Goal: Task Accomplishment & Management: Complete application form

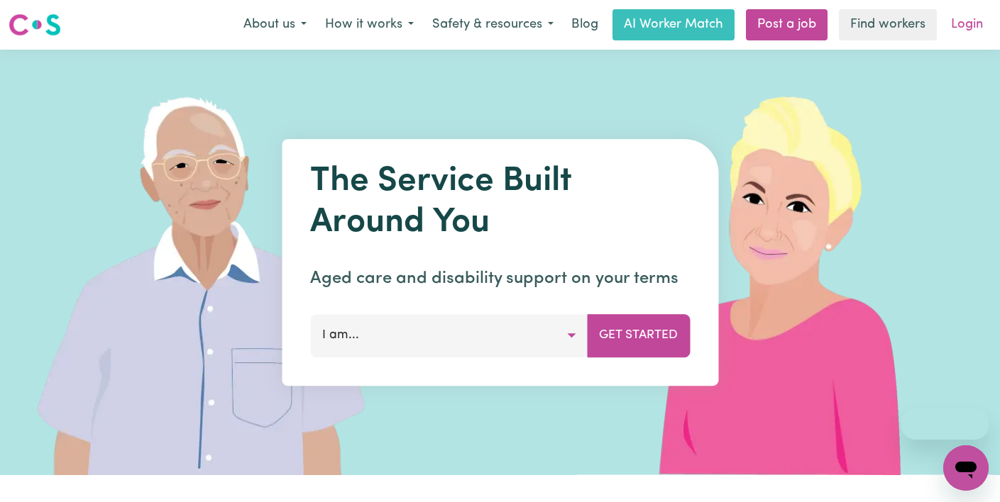
click at [974, 25] on link "Login" at bounding box center [966, 24] width 49 height 31
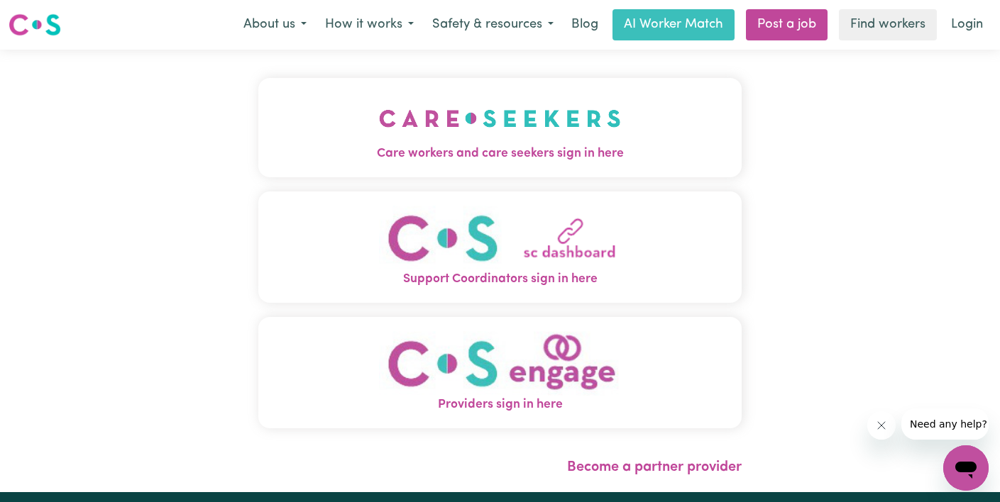
click at [466, 136] on img "Care workers and care seekers sign in here" at bounding box center [500, 118] width 242 height 52
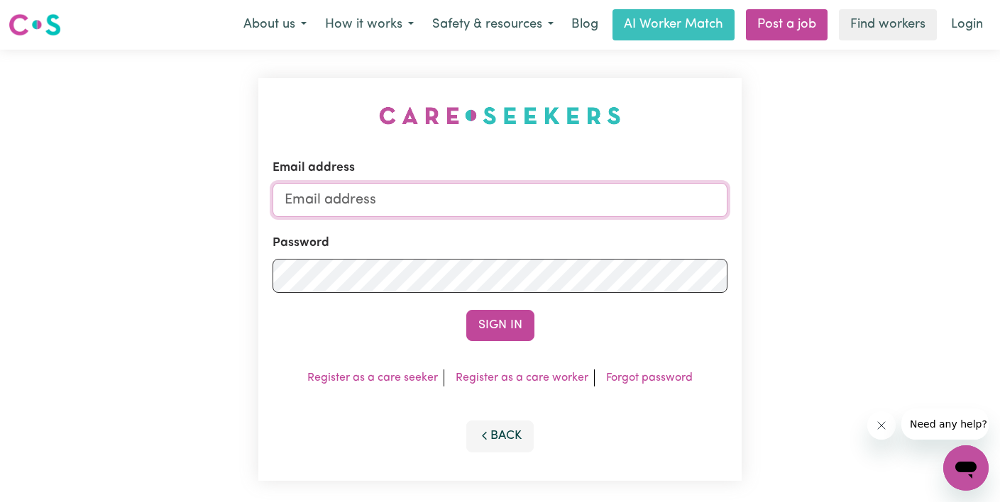
type input "[EMAIL_ADDRESS][DOMAIN_NAME]"
drag, startPoint x: 499, startPoint y: 199, endPoint x: 201, endPoint y: 199, distance: 298.7
click at [201, 199] on div "Email address [EMAIL_ADDRESS][DOMAIN_NAME] Password Sign In Register as a care …" at bounding box center [500, 280] width 1000 height 460
type input "[EMAIL_ADDRESS][DOMAIN_NAME]"
click at [45, 280] on div "Email address [EMAIL_ADDRESS][DOMAIN_NAME] Password Sign In Register as a care …" at bounding box center [500, 280] width 1000 height 460
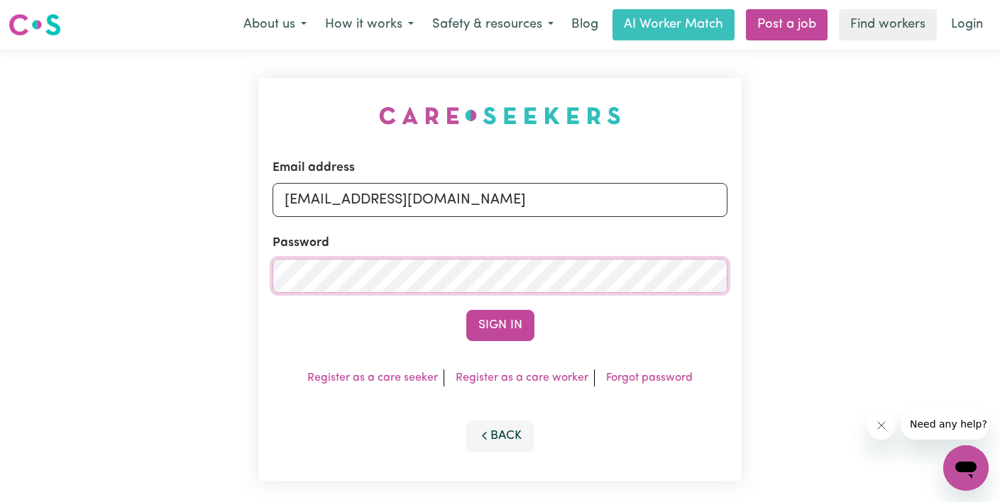
click at [466, 310] on button "Sign In" at bounding box center [500, 325] width 68 height 31
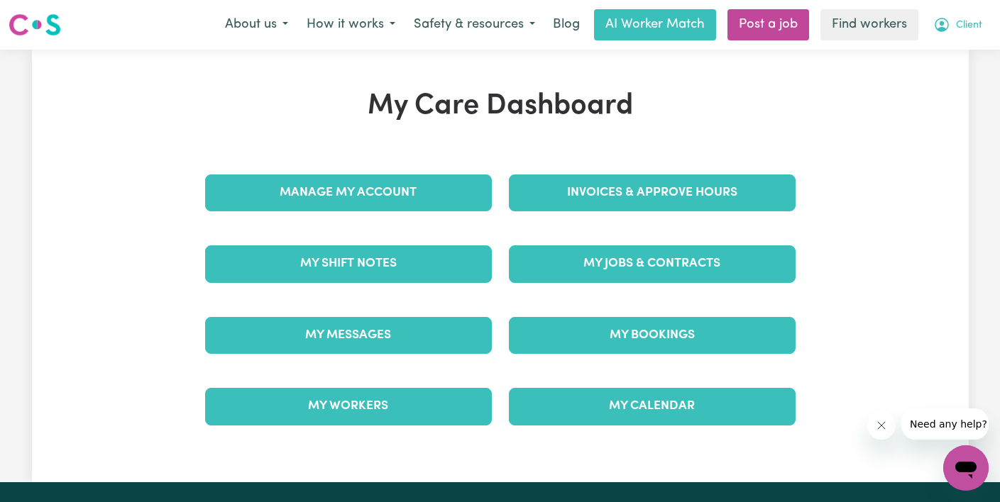
click at [962, 18] on span "Client" at bounding box center [969, 26] width 26 height 16
click at [939, 64] on link "My Dashboard" at bounding box center [934, 55] width 112 height 27
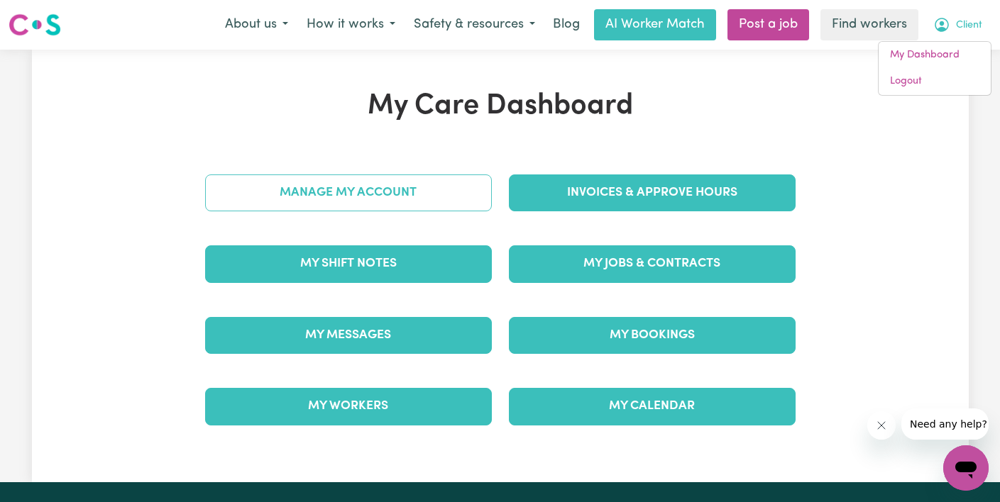
click at [450, 187] on link "Manage My Account" at bounding box center [348, 193] width 287 height 37
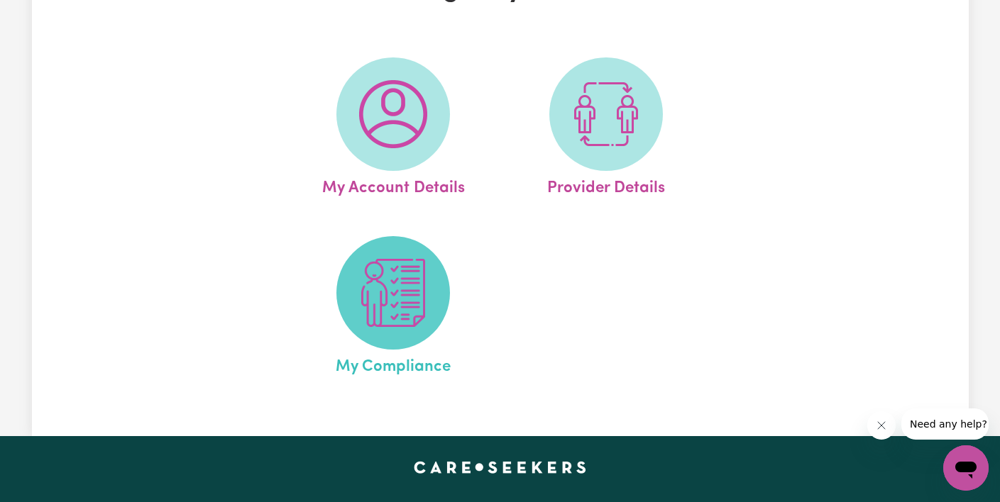
scroll to position [169, 0]
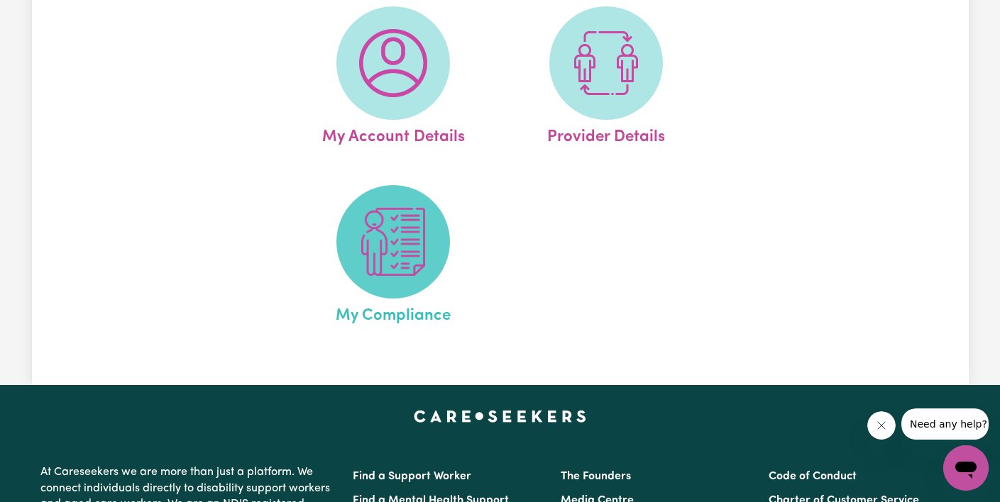
click at [395, 273] on img at bounding box center [393, 242] width 68 height 68
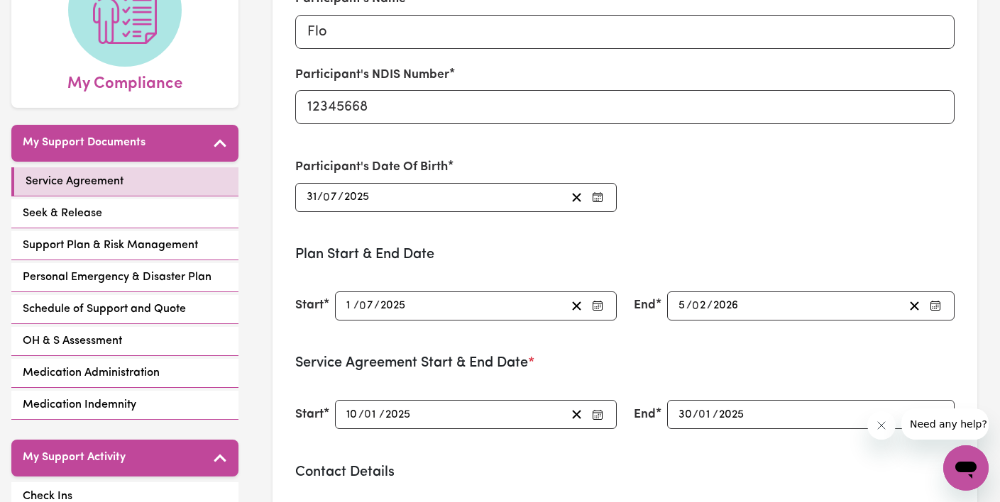
scroll to position [231, 0]
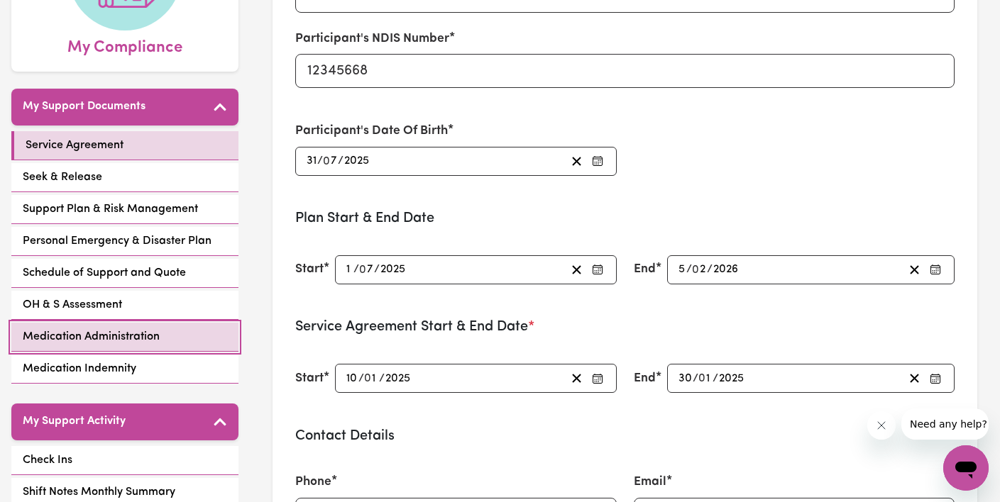
click at [175, 332] on link "Medication Administration" at bounding box center [124, 337] width 227 height 29
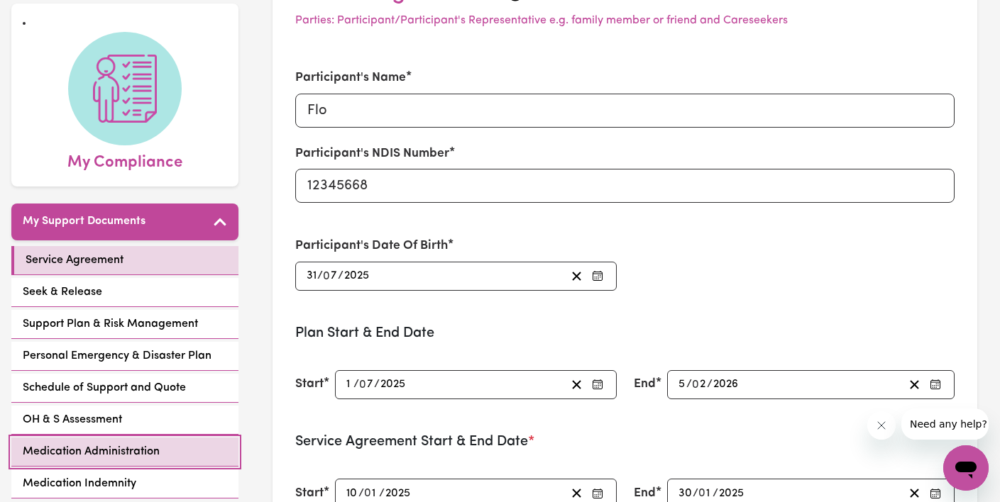
select select "25075"
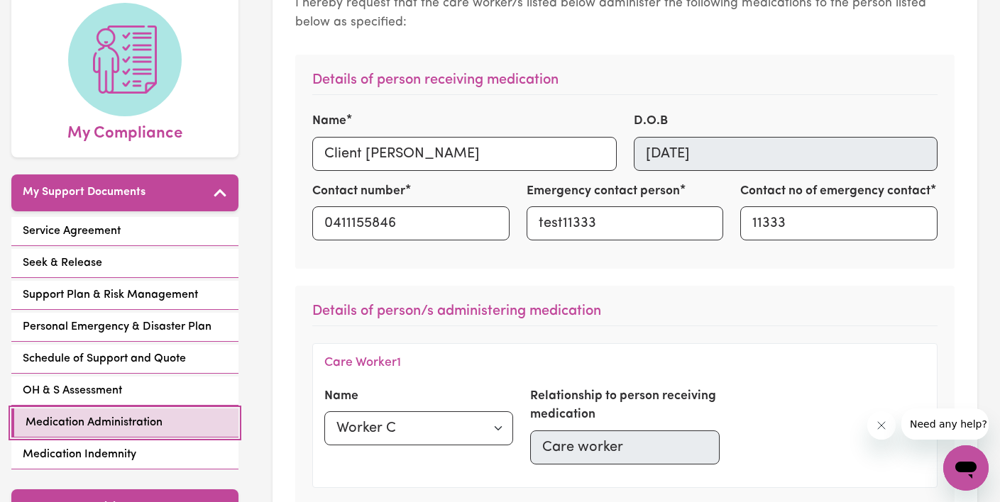
scroll to position [318, 0]
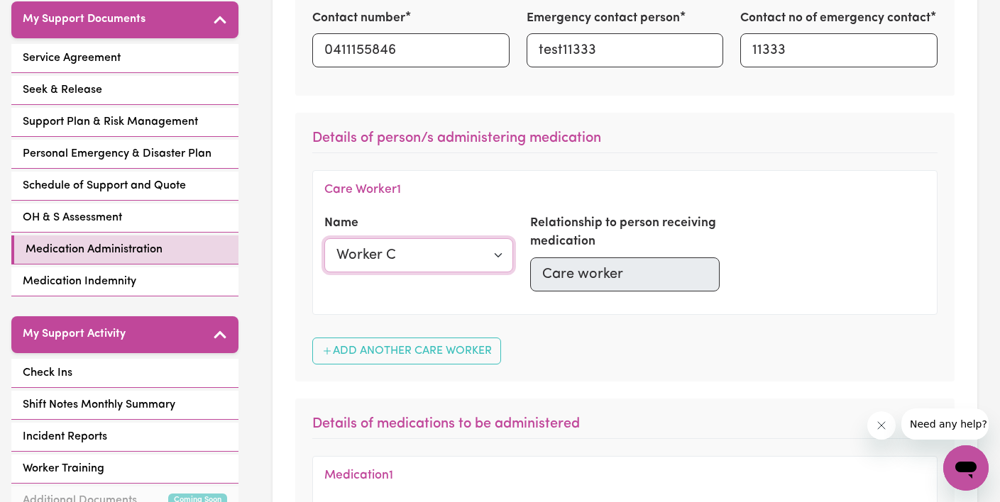
click at [493, 259] on select "Select a care worker Test F Worker T Worker C" at bounding box center [418, 255] width 189 height 34
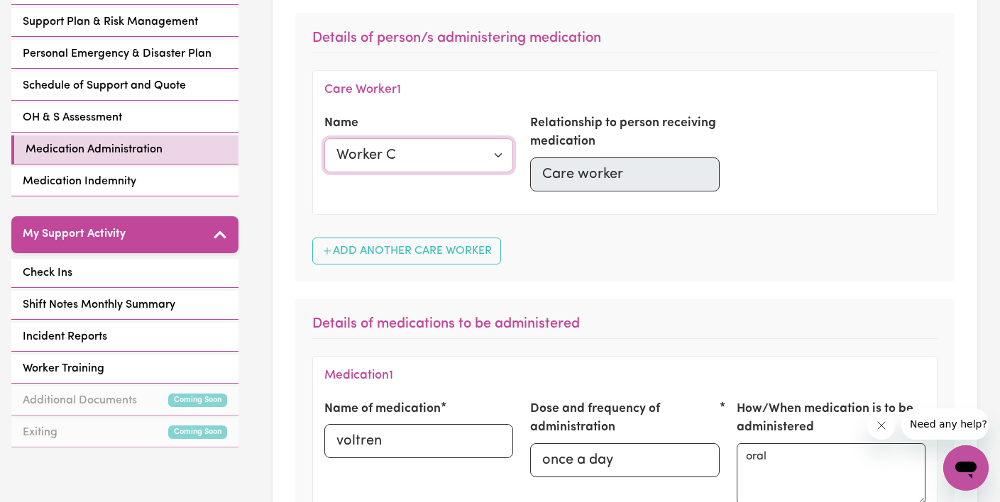
scroll to position [427, 0]
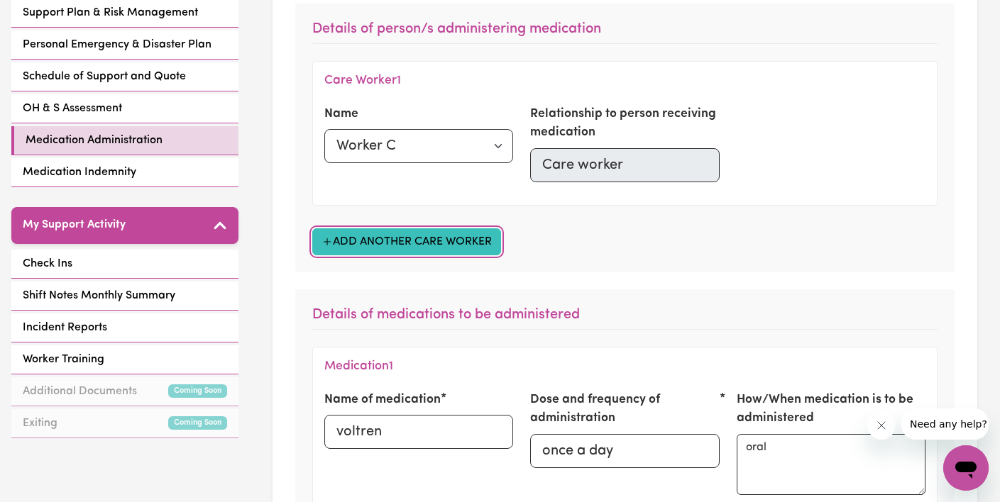
click at [424, 246] on button "Add Another Care Worker" at bounding box center [406, 241] width 189 height 27
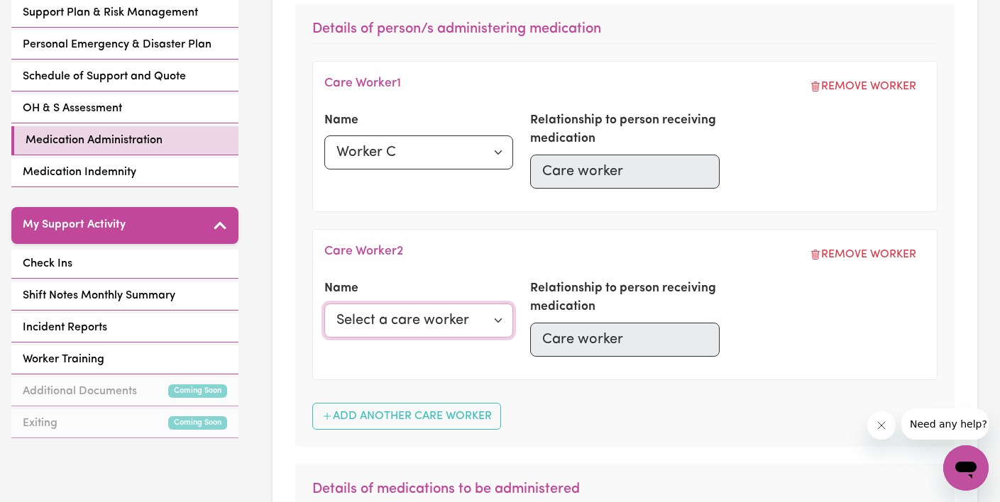
click at [495, 324] on select "Select a care worker Test F Worker T Worker C" at bounding box center [418, 321] width 189 height 34
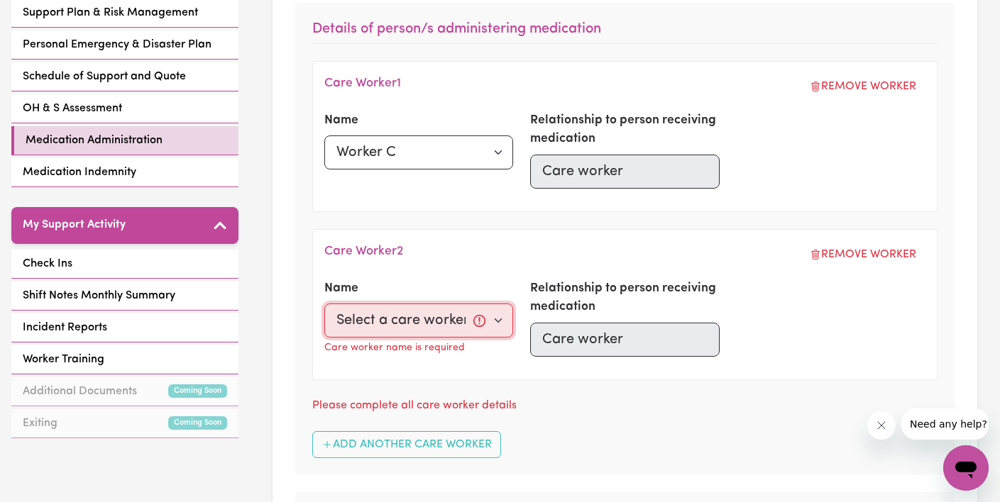
select select "44975"
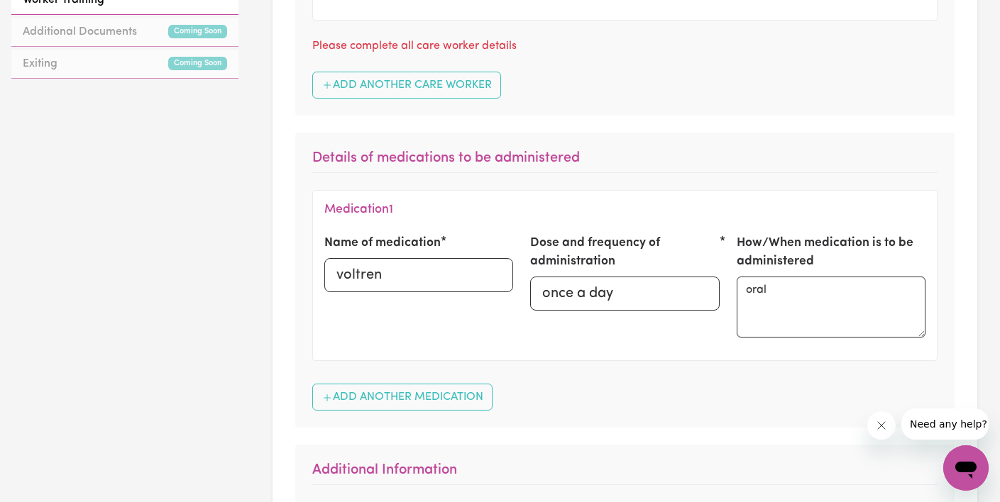
scroll to position [825, 0]
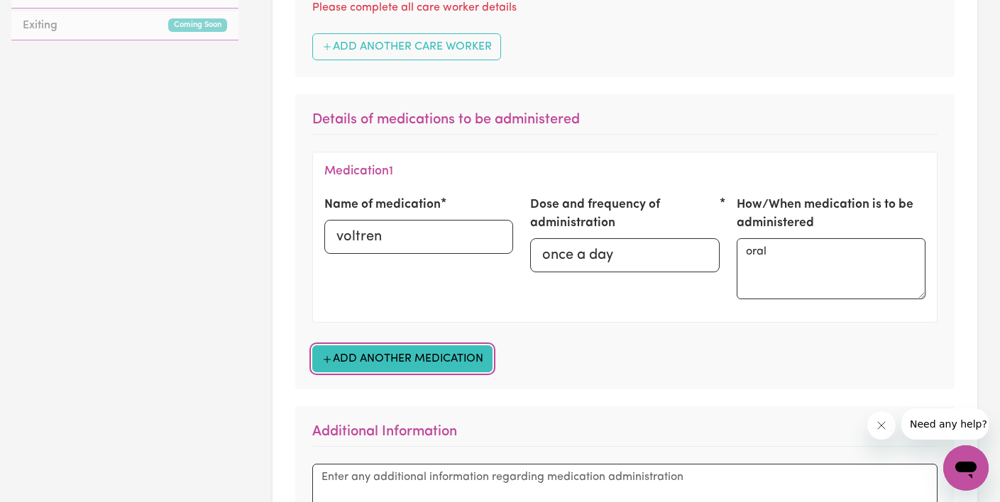
click at [403, 351] on button "Add Another Medication" at bounding box center [402, 358] width 180 height 27
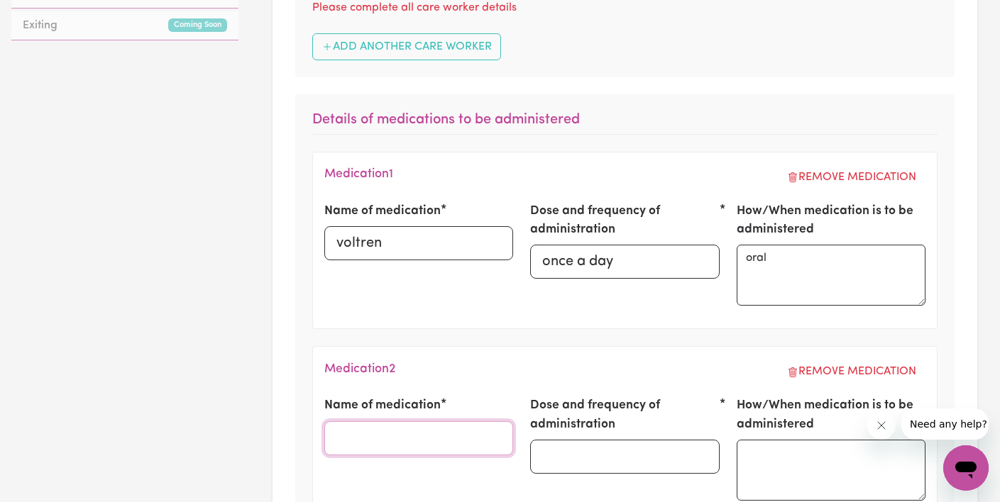
click at [358, 442] on input "Name of medication" at bounding box center [418, 438] width 189 height 34
type input "[MEDICAL_DATA] medication"
click at [600, 459] on input "Dose and frequency of administration" at bounding box center [624, 457] width 189 height 34
type input "4 times a day"
click at [781, 453] on textarea at bounding box center [830, 470] width 189 height 61
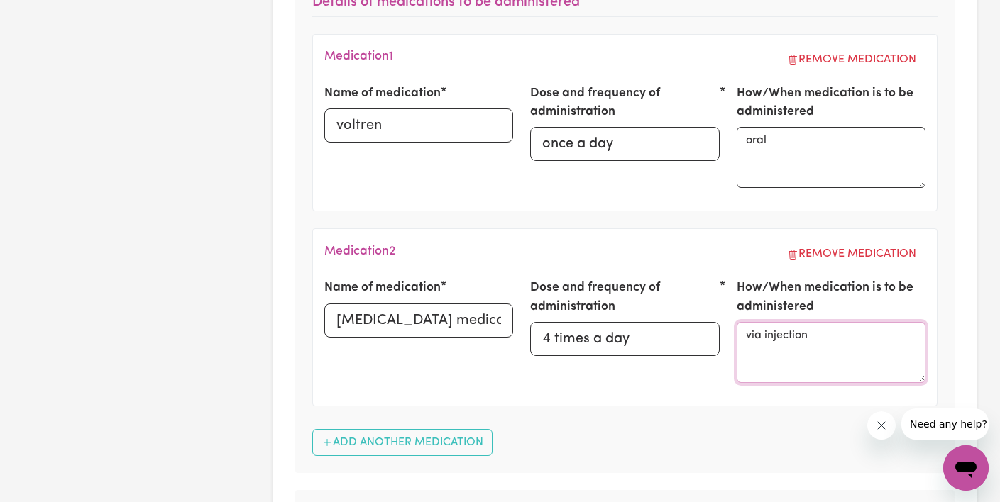
scroll to position [964, 0]
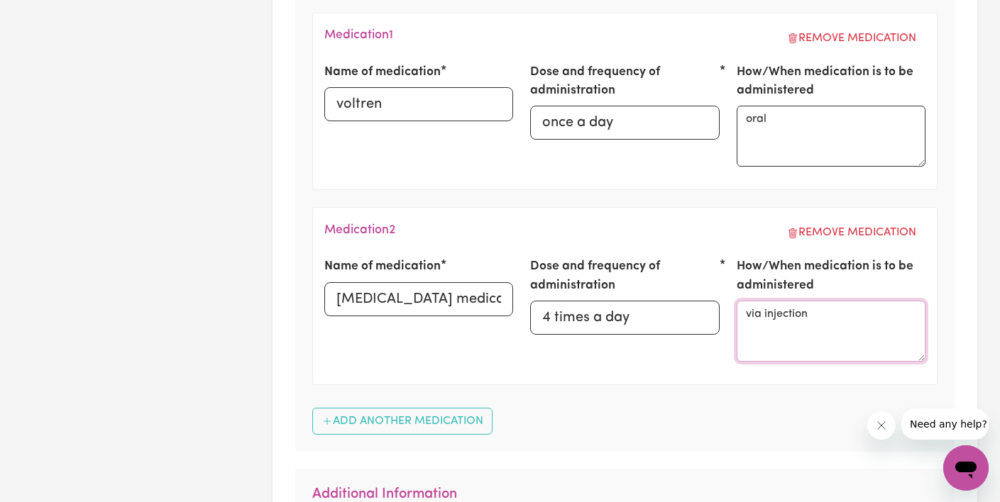
type textarea "via injection"
click at [482, 293] on input "[MEDICAL_DATA] medication" at bounding box center [418, 299] width 189 height 34
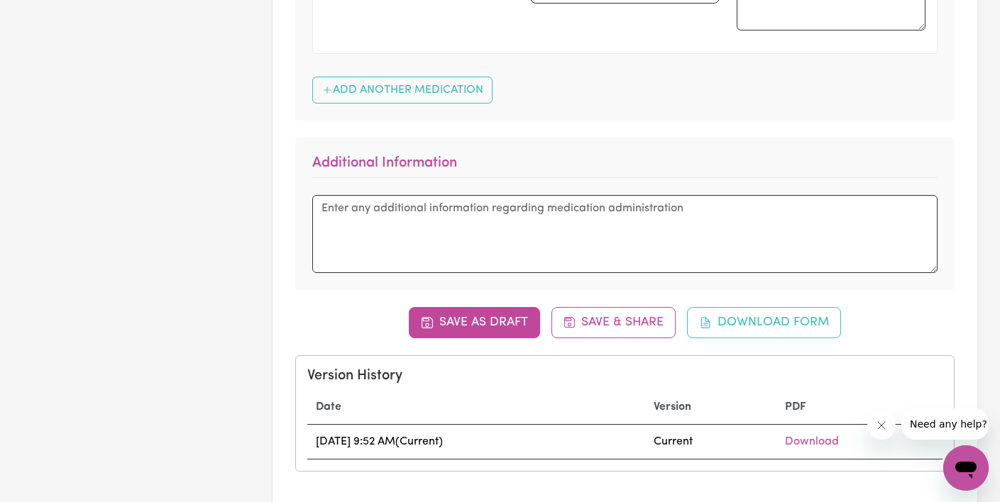
scroll to position [1298, 0]
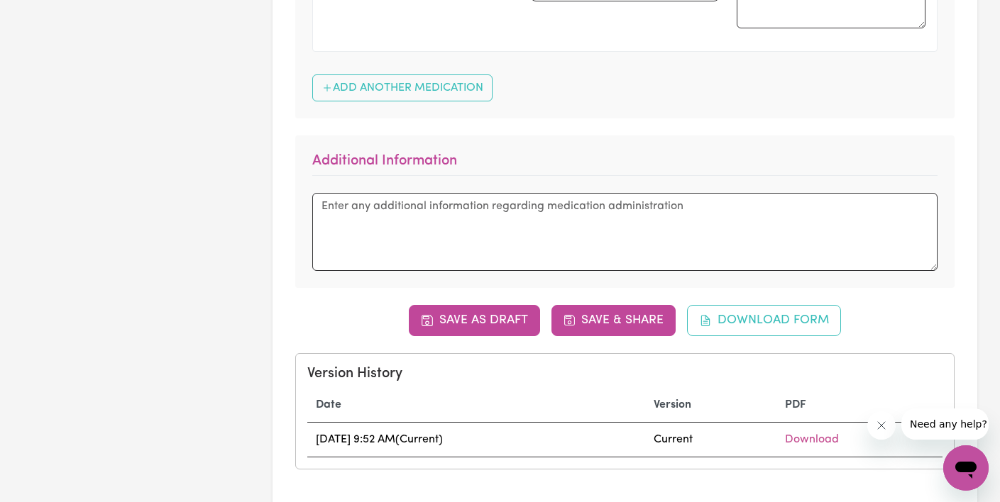
type input "[MEDICAL_DATA] medication - [MEDICAL_DATA]"
click at [625, 326] on button "Save & Share" at bounding box center [613, 320] width 125 height 31
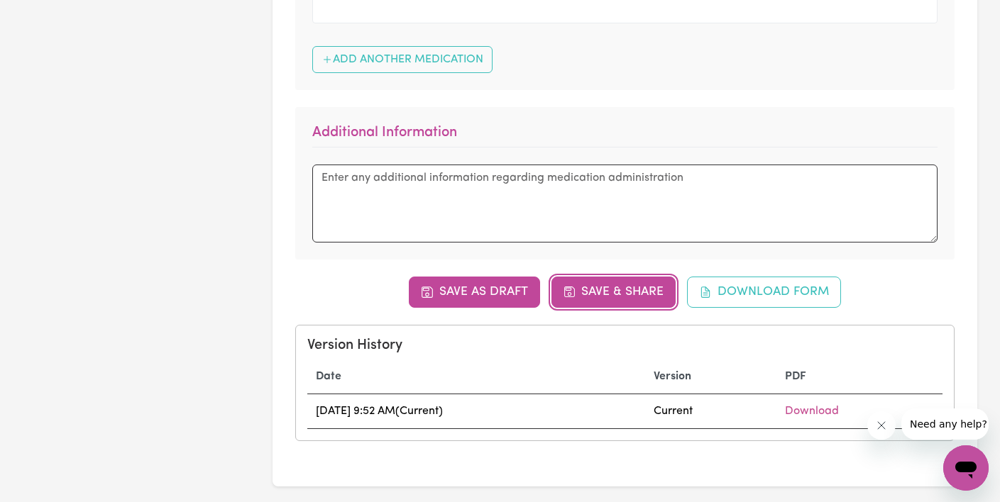
select select "25075"
select select "44975"
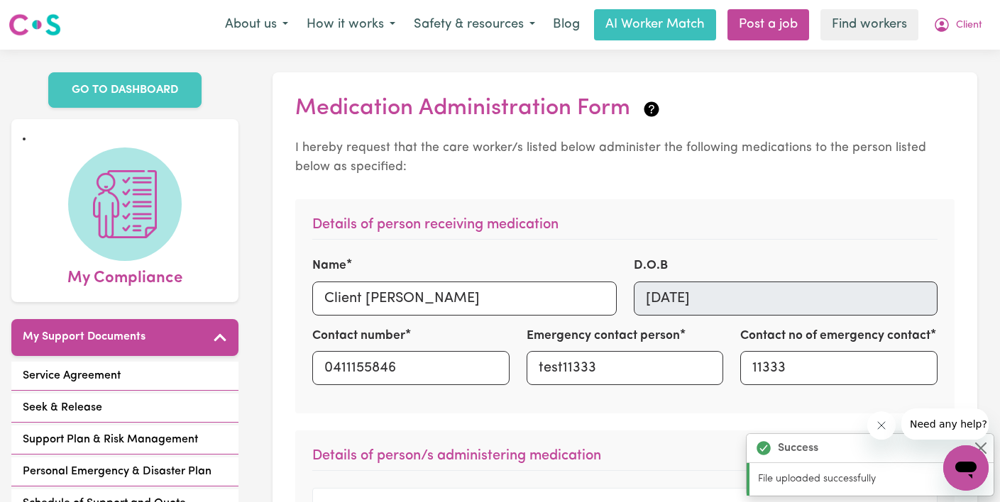
scroll to position [355, 0]
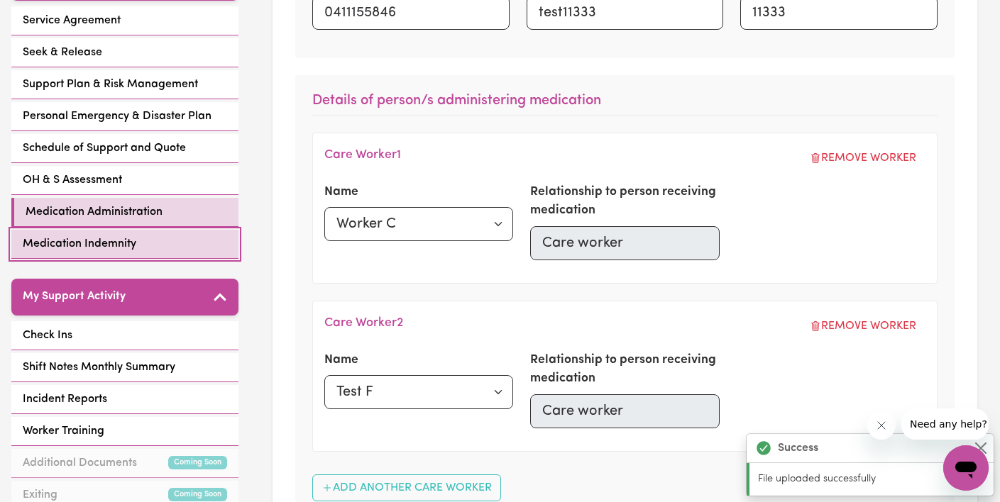
click at [97, 245] on span "Medication Indemnity" at bounding box center [80, 244] width 114 height 17
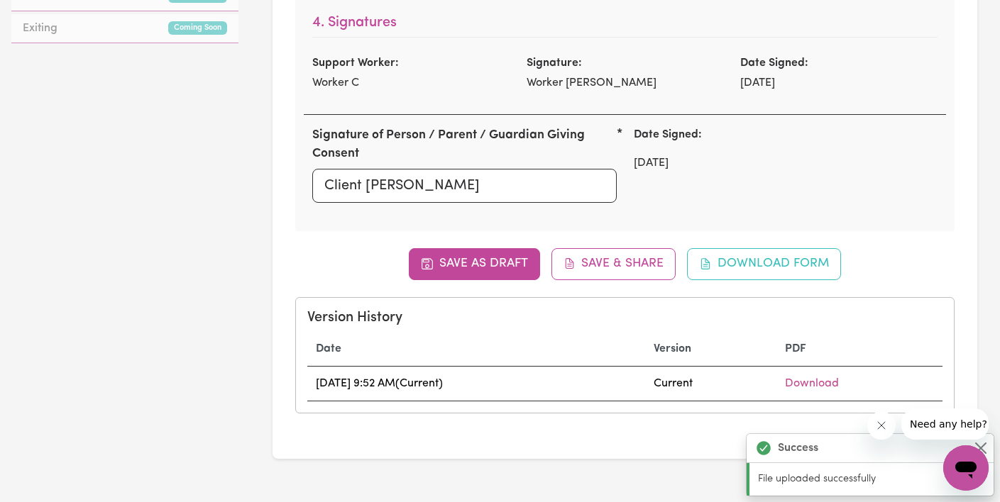
scroll to position [820, 0]
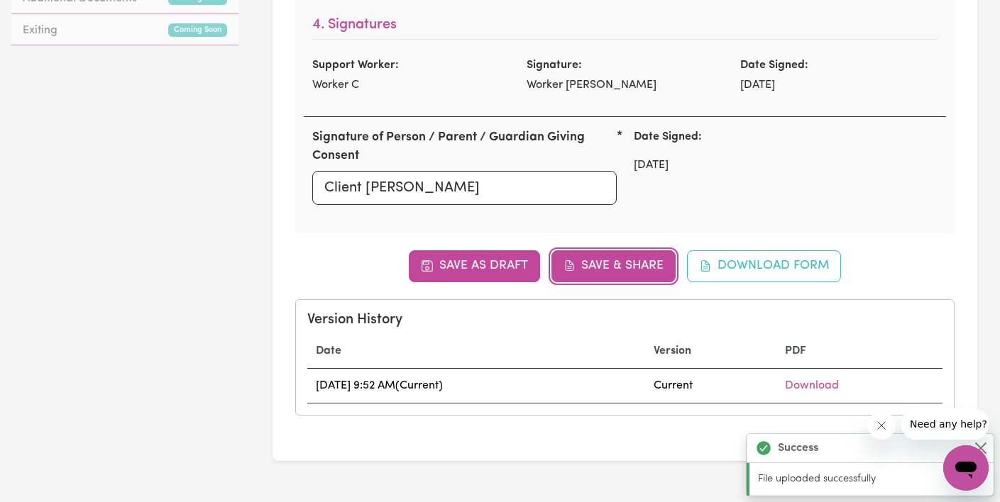
click at [597, 251] on button "Save & Share" at bounding box center [613, 265] width 125 height 31
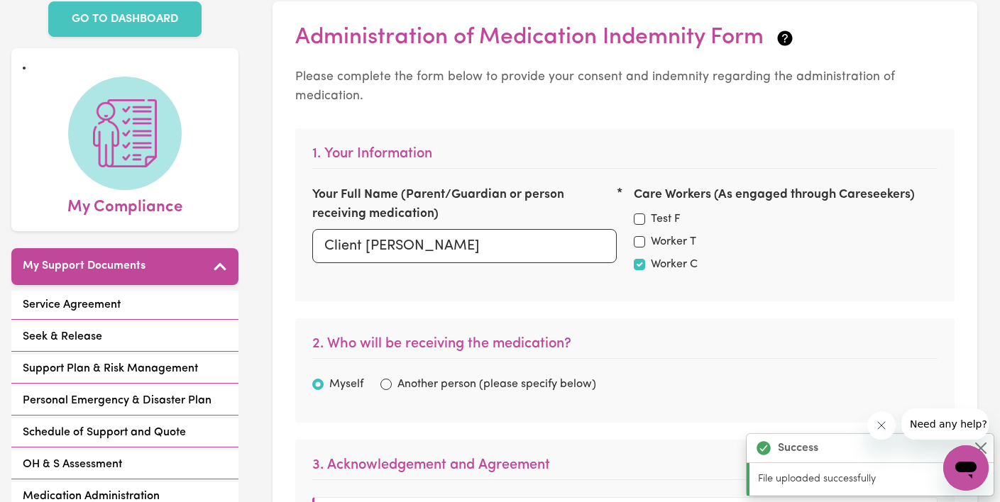
scroll to position [0, 0]
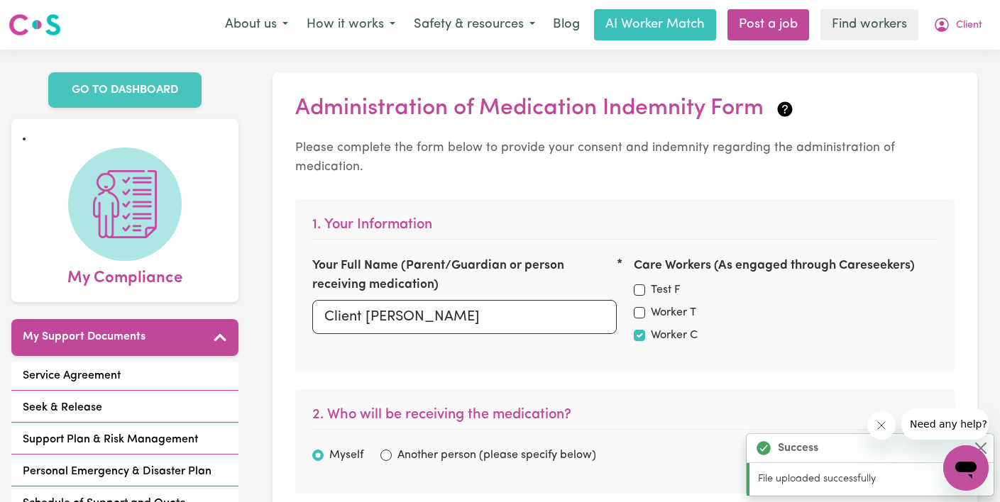
checkbox input "true"
click at [641, 284] on input "Test F" at bounding box center [639, 289] width 11 height 11
checkbox input "true"
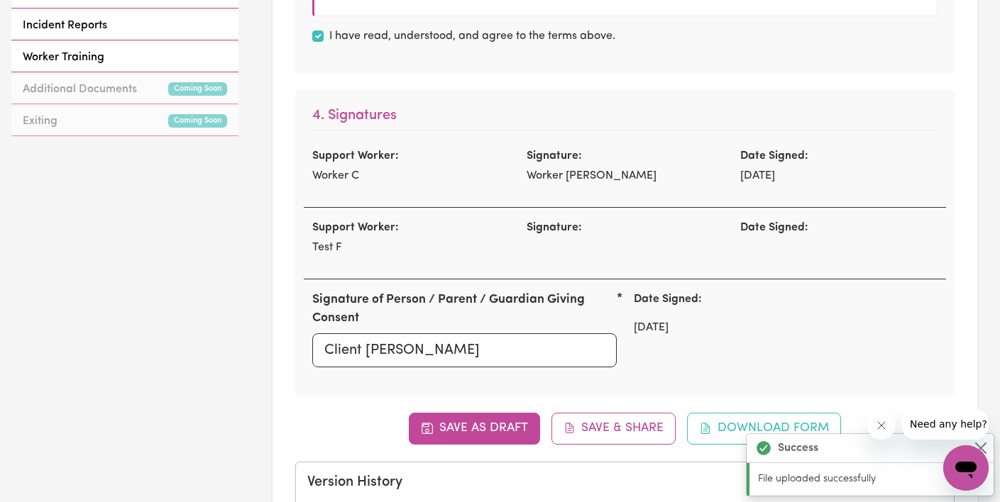
scroll to position [748, 0]
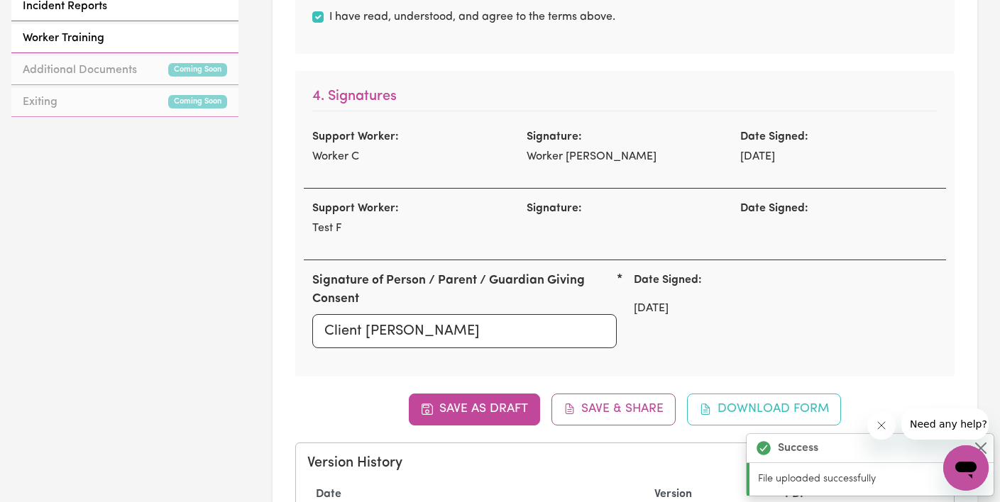
checkbox input "true"
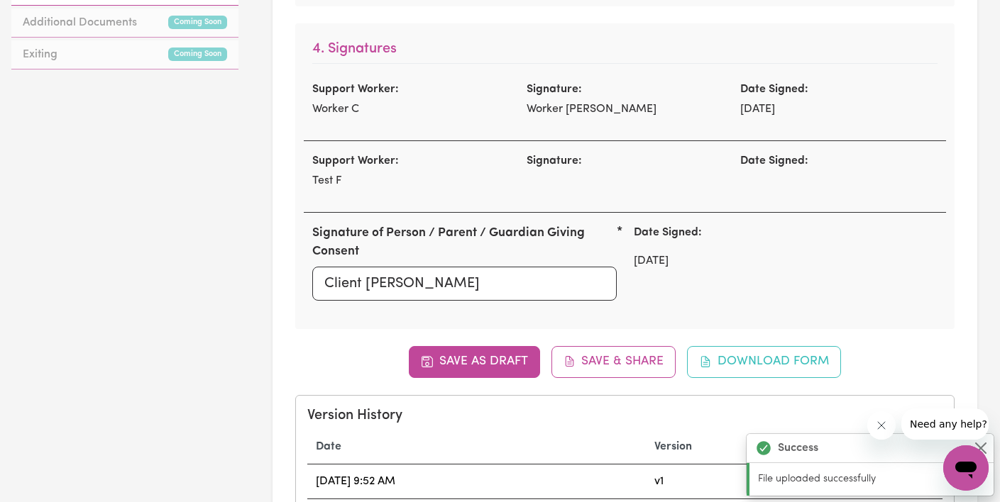
checkbox input "true"
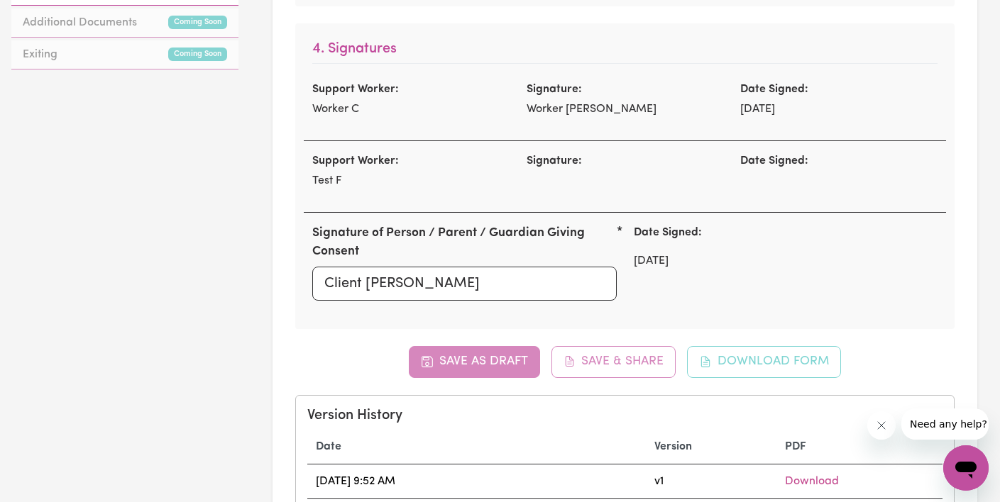
checkbox input "true"
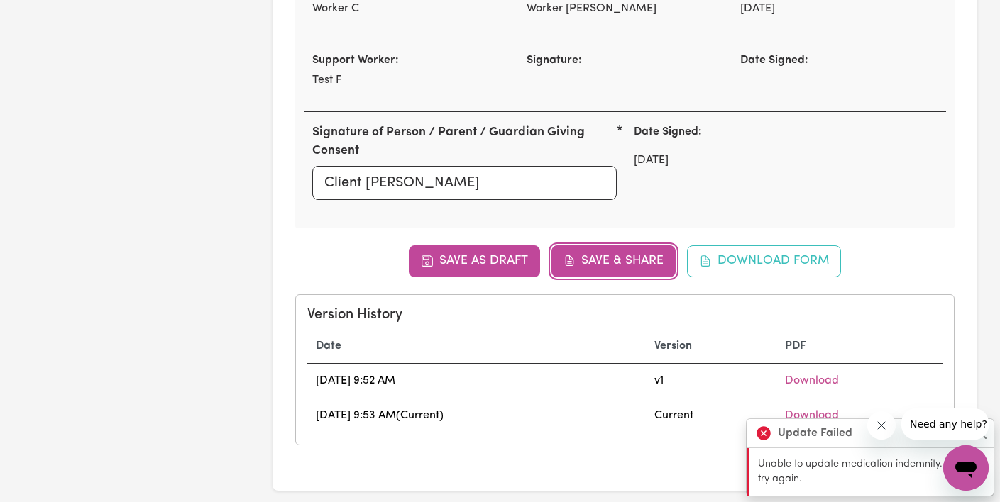
click at [638, 248] on button "Save & Share" at bounding box center [613, 260] width 125 height 31
checkbox input "true"
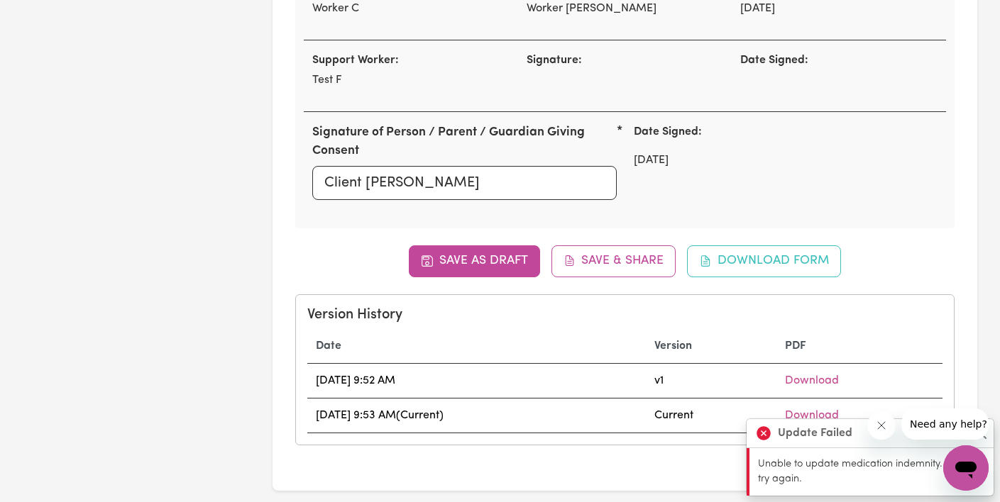
checkbox input "true"
click at [458, 253] on button "Save as Draft" at bounding box center [474, 260] width 131 height 31
checkbox input "true"
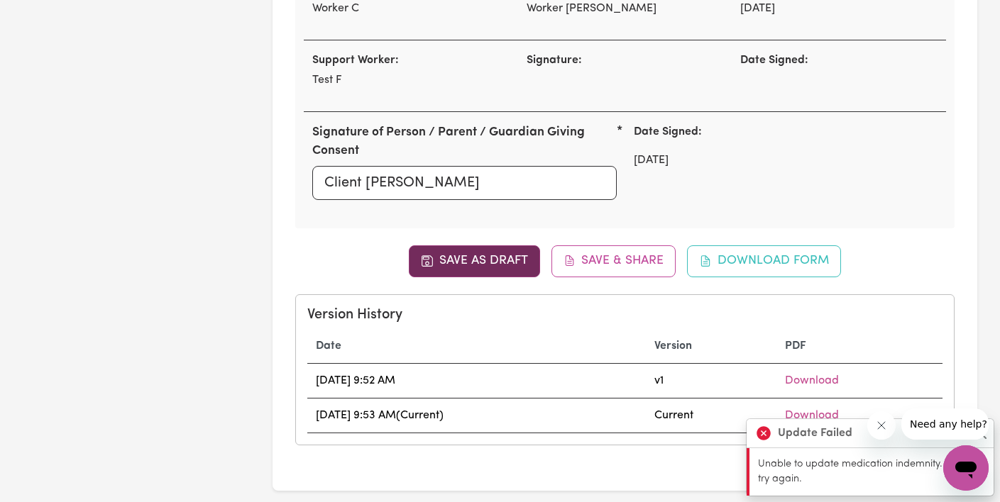
checkbox input "true"
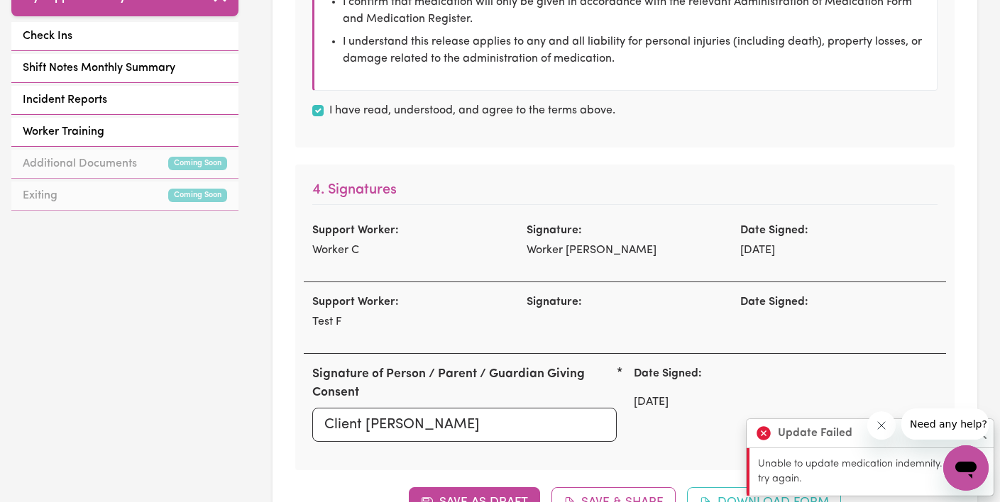
scroll to position [592, 0]
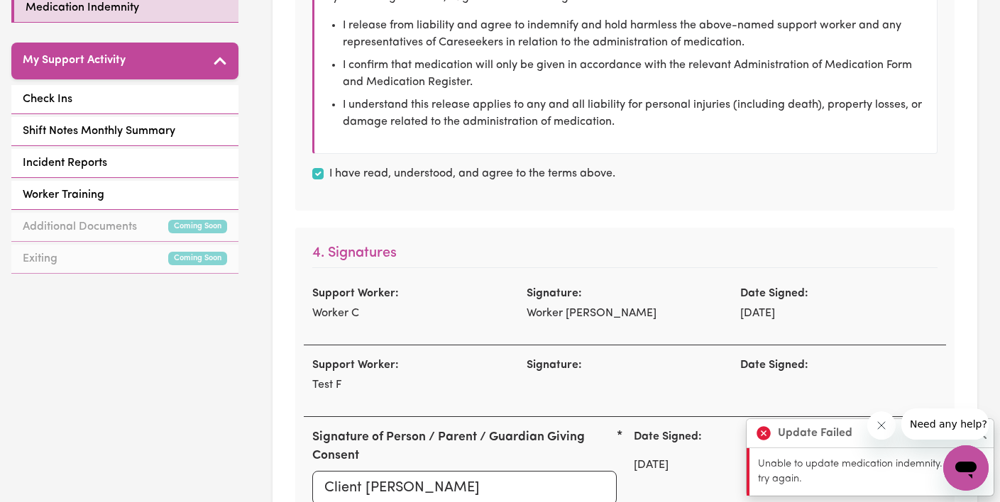
checkbox input "true"
click at [523, 370] on div "Signature:" at bounding box center [625, 381] width 214 height 48
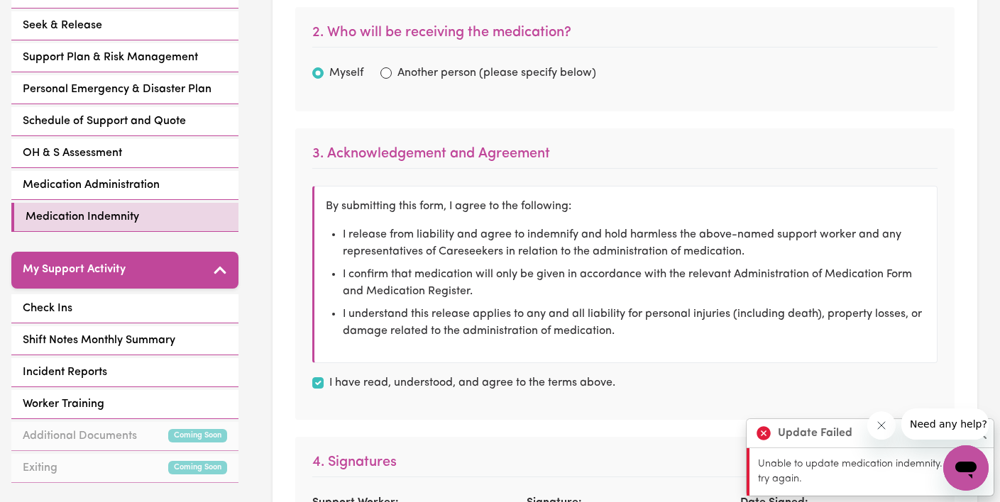
scroll to position [388, 0]
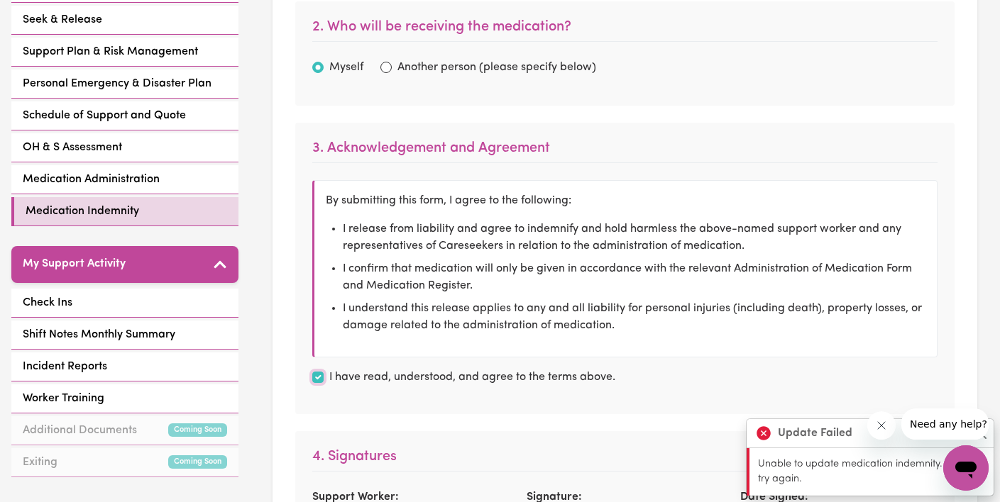
click at [315, 372] on input "I have read, understood, and agree to the terms above." at bounding box center [317, 377] width 11 height 11
checkbox input "false"
checkbox input "true"
click at [316, 372] on input "I have read, understood, and agree to the terms above." at bounding box center [317, 377] width 11 height 11
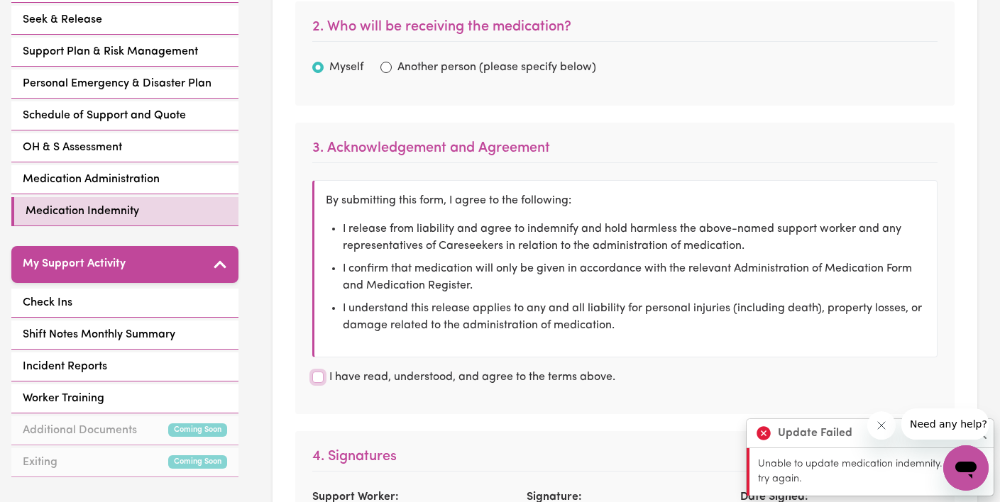
checkbox input "true"
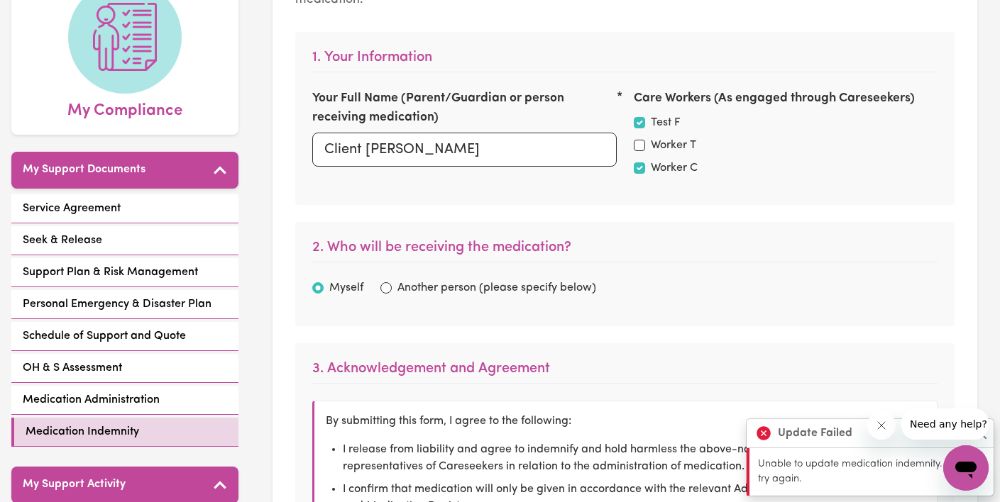
scroll to position [116, 0]
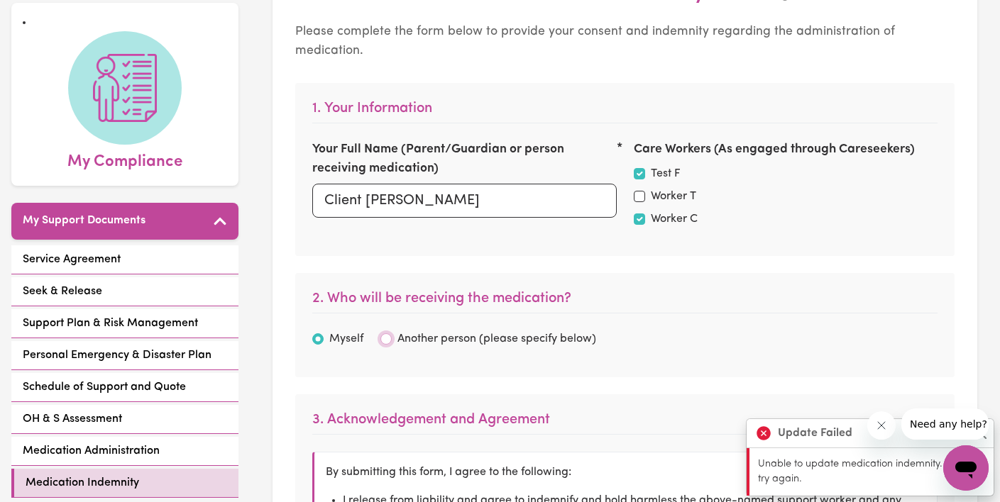
click at [385, 333] on input "Another person (please specify below)" at bounding box center [385, 338] width 11 height 11
radio input "true"
checkbox input "true"
radio input "false"
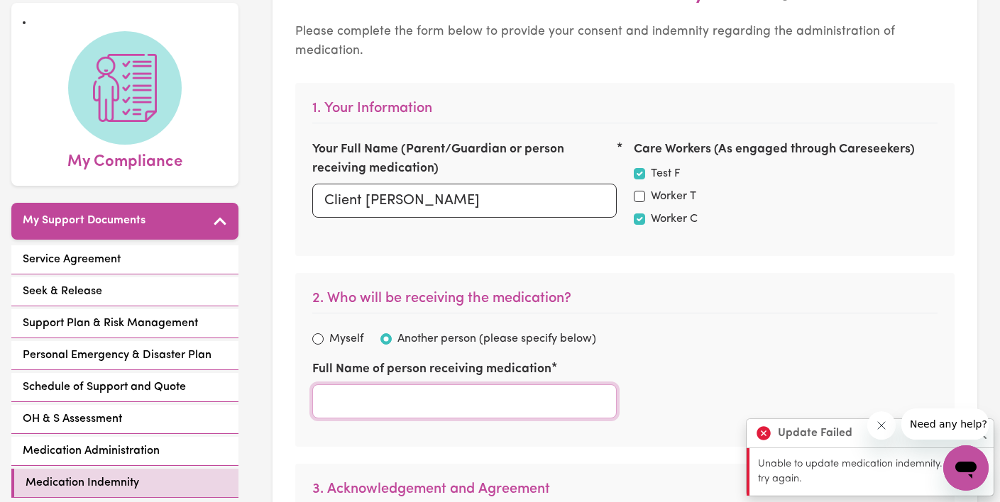
click at [426, 385] on input "Full Name of person receiving medication" at bounding box center [464, 402] width 304 height 34
checkbox input "true"
type input "M"
checkbox input "true"
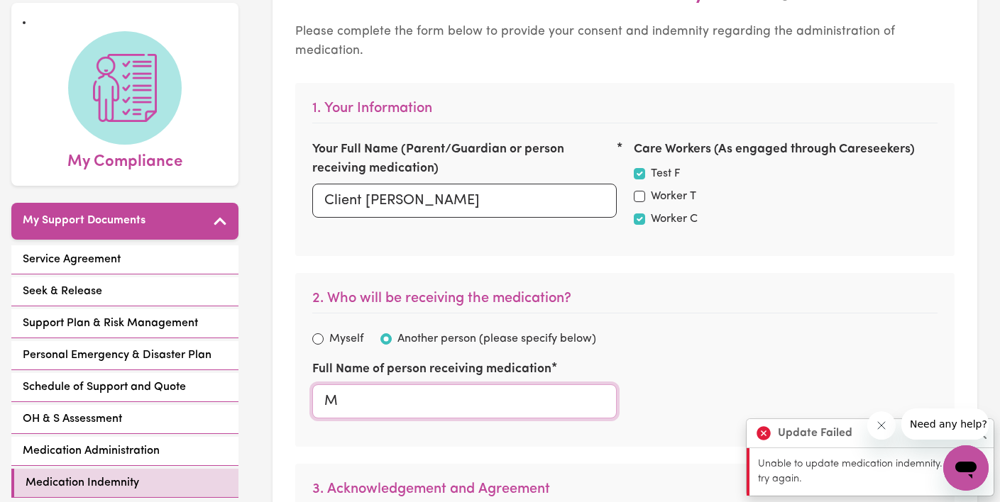
checkbox input "true"
type input "Mr"
checkbox input "true"
type input "Mr"
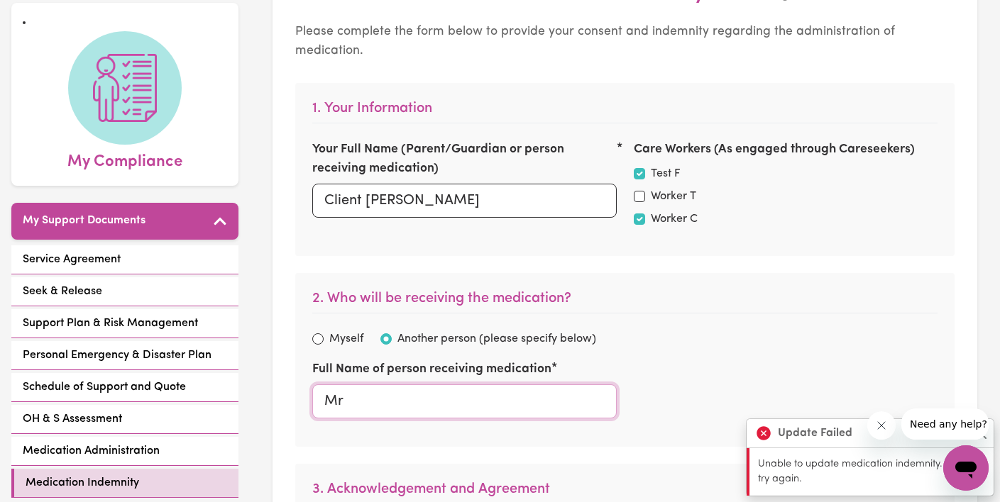
checkbox input "true"
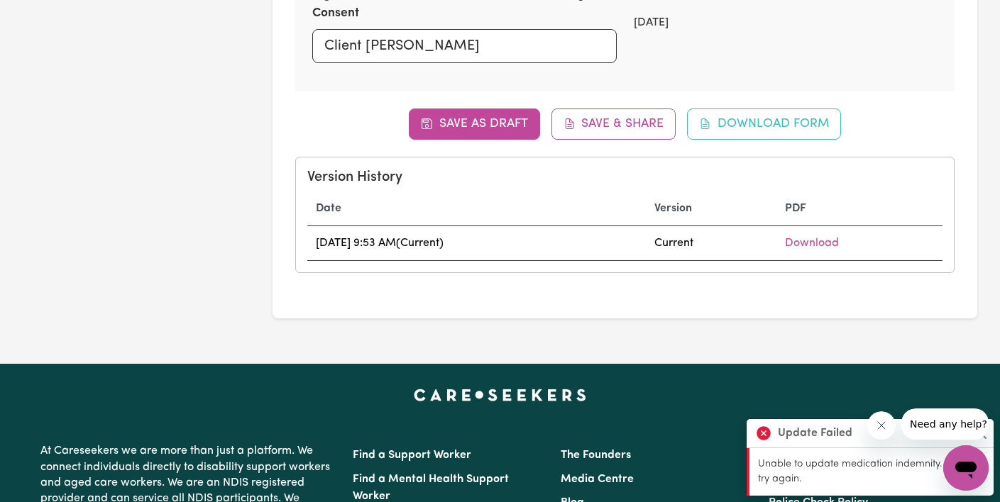
scroll to position [1112, 0]
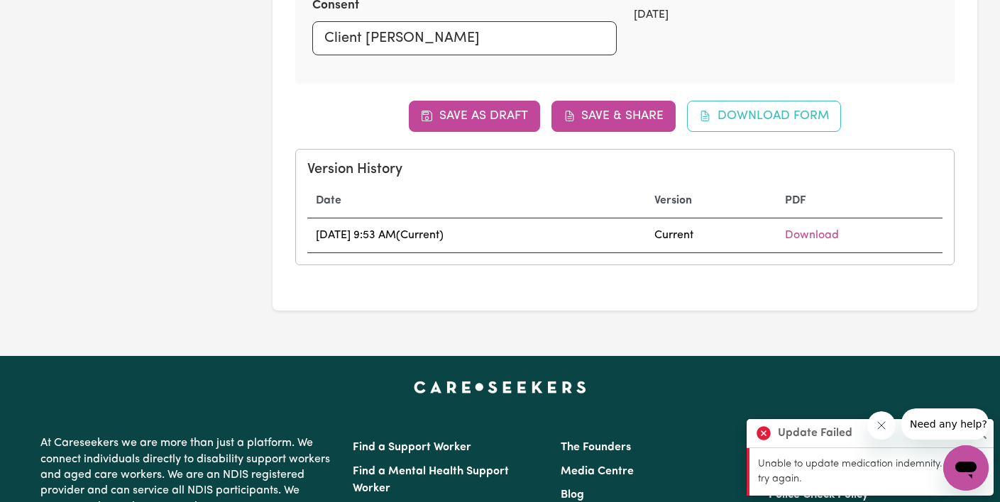
type input "[PERSON_NAME]"
click at [605, 103] on button "Save & Share" at bounding box center [613, 116] width 125 height 31
checkbox input "true"
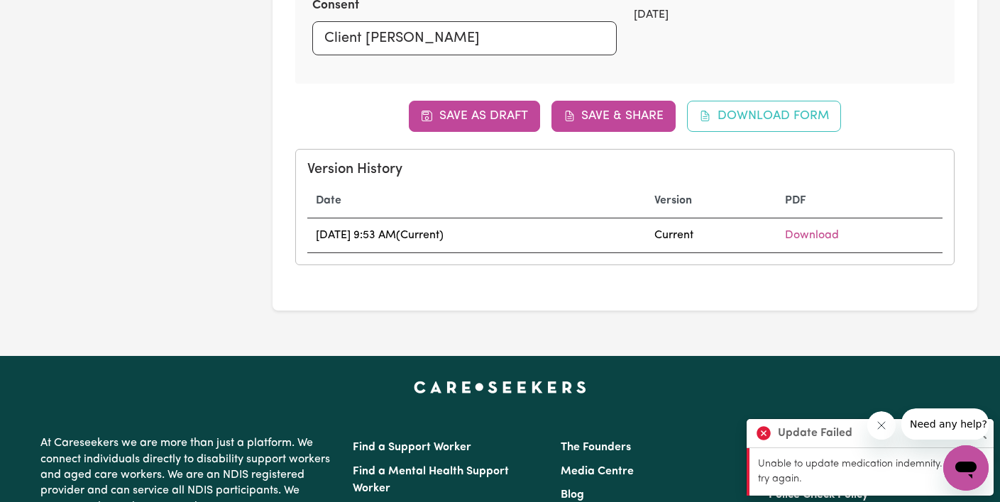
checkbox input "true"
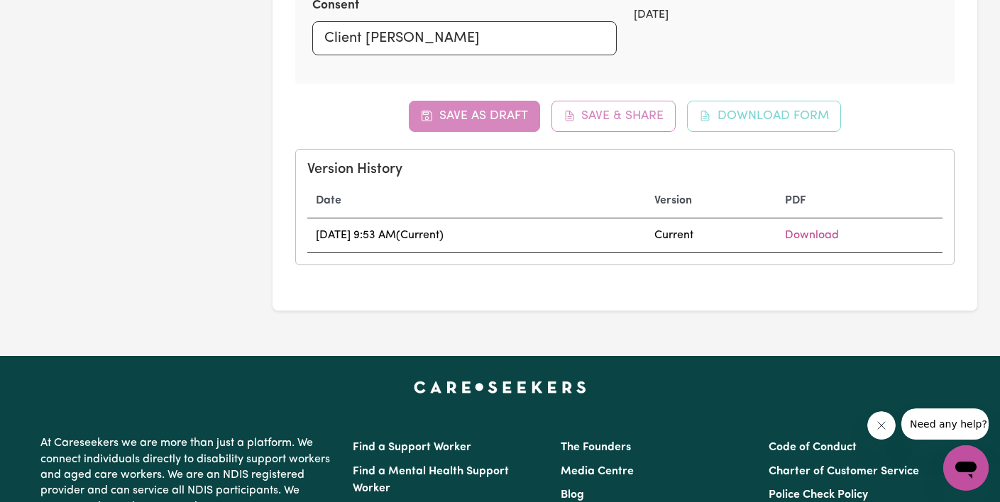
checkbox input "true"
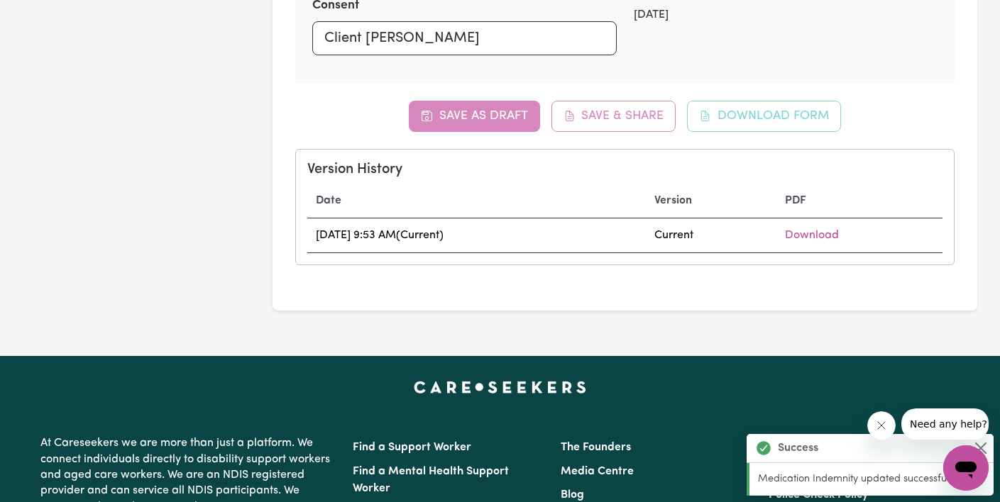
checkbox input "true"
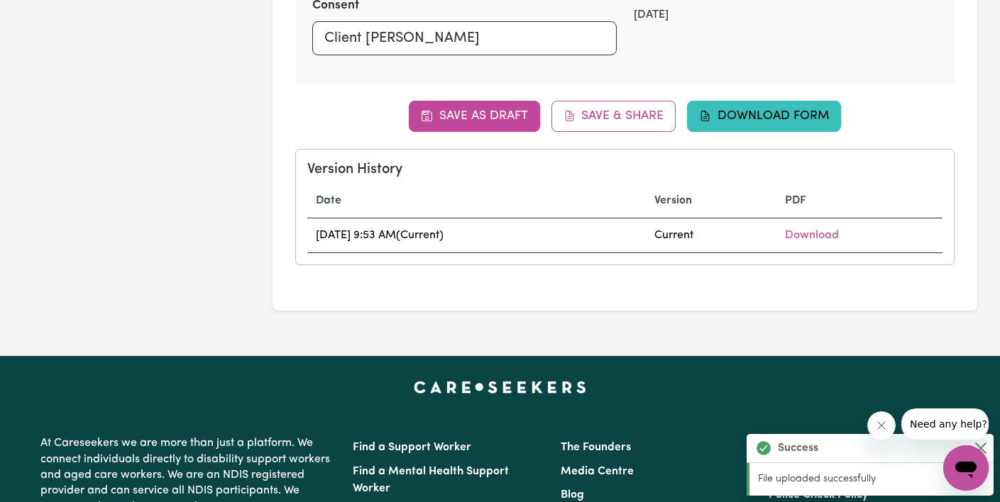
checkbox input "true"
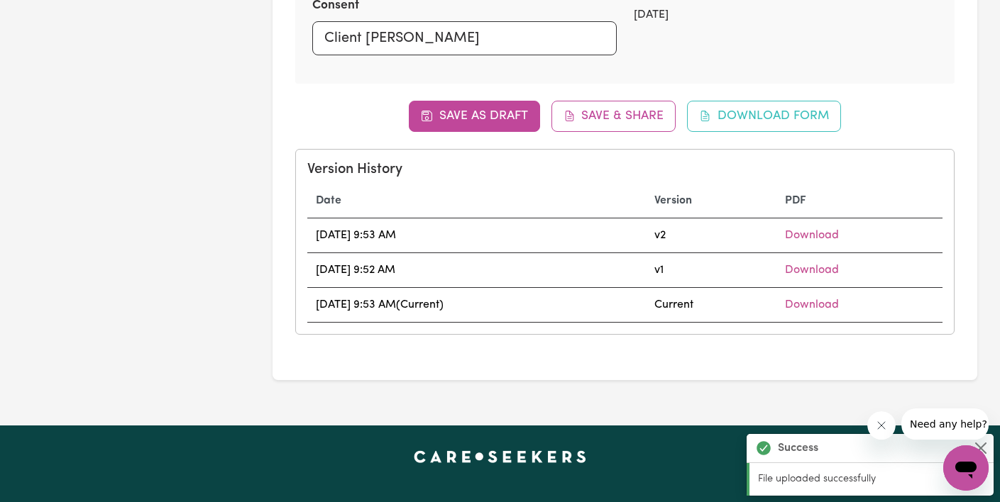
checkbox input "true"
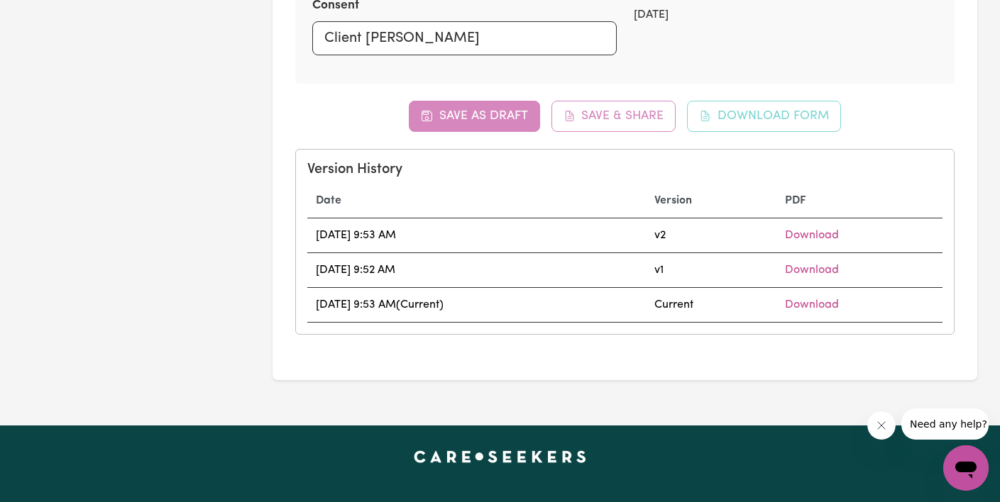
checkbox input "true"
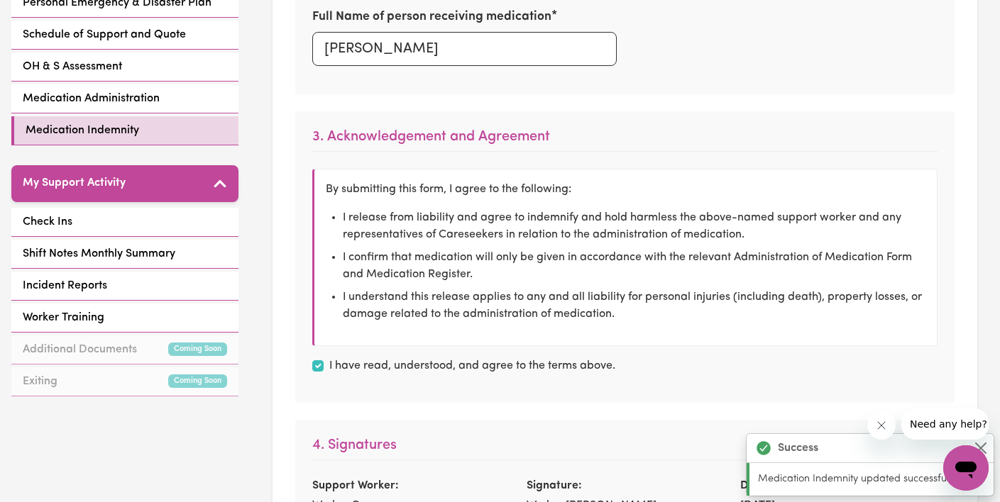
scroll to position [0, 0]
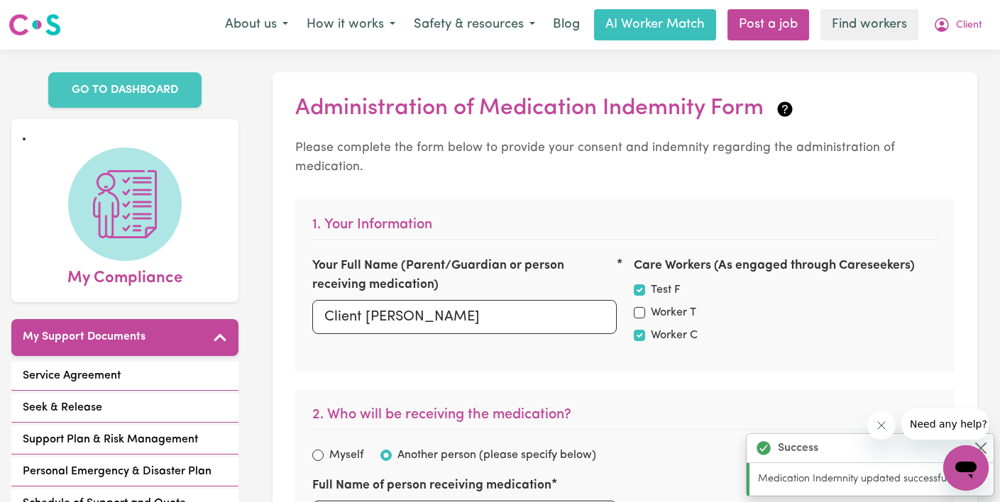
checkbox input "true"
click at [971, 28] on span "Client" at bounding box center [969, 26] width 26 height 16
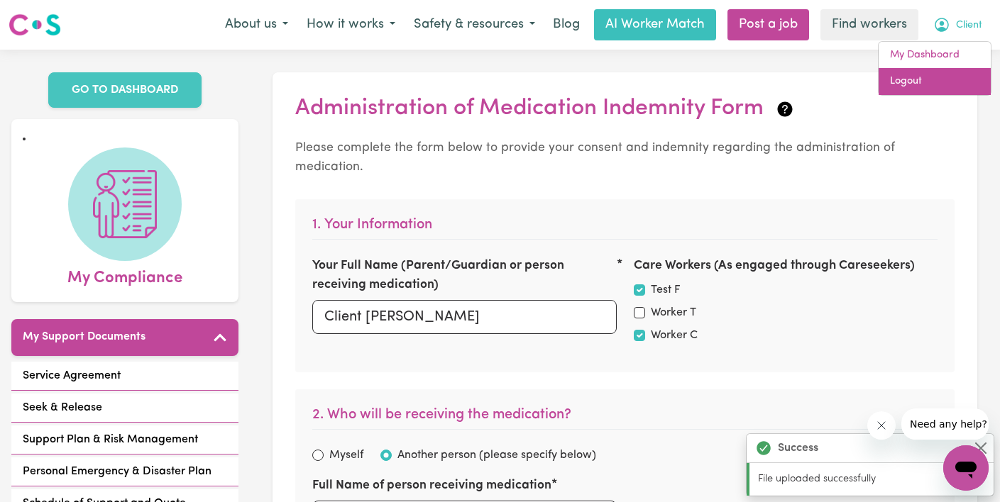
click at [944, 89] on link "Logout" at bounding box center [934, 81] width 112 height 27
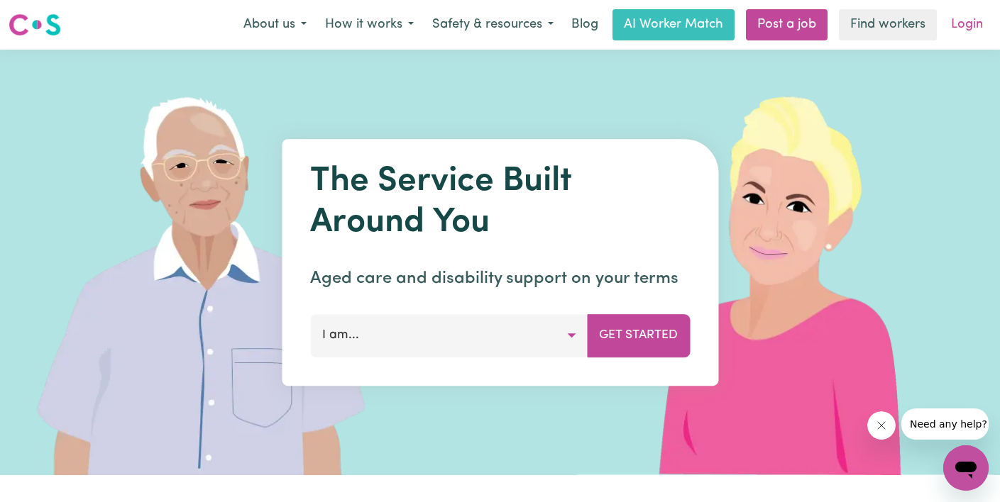
click at [980, 26] on link "Login" at bounding box center [966, 24] width 49 height 31
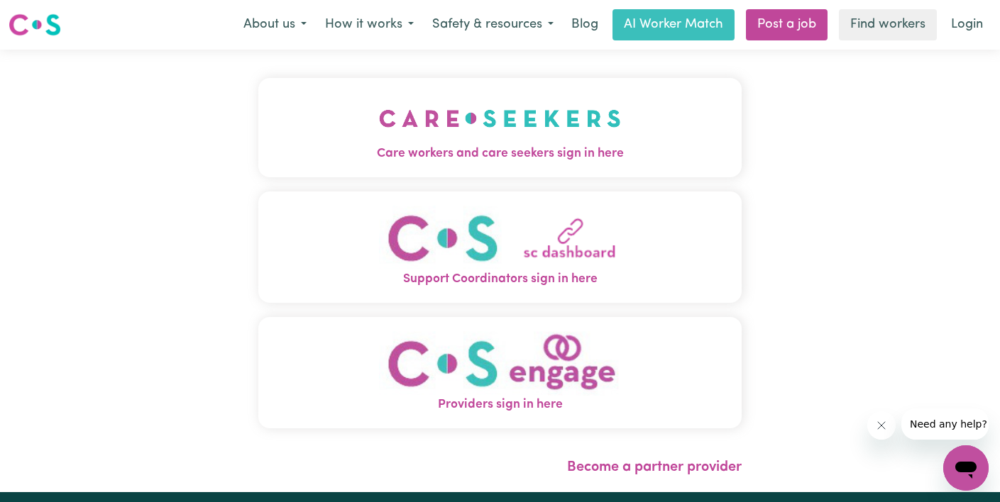
click at [486, 146] on span "Care workers and care seekers sign in here" at bounding box center [499, 154] width 483 height 18
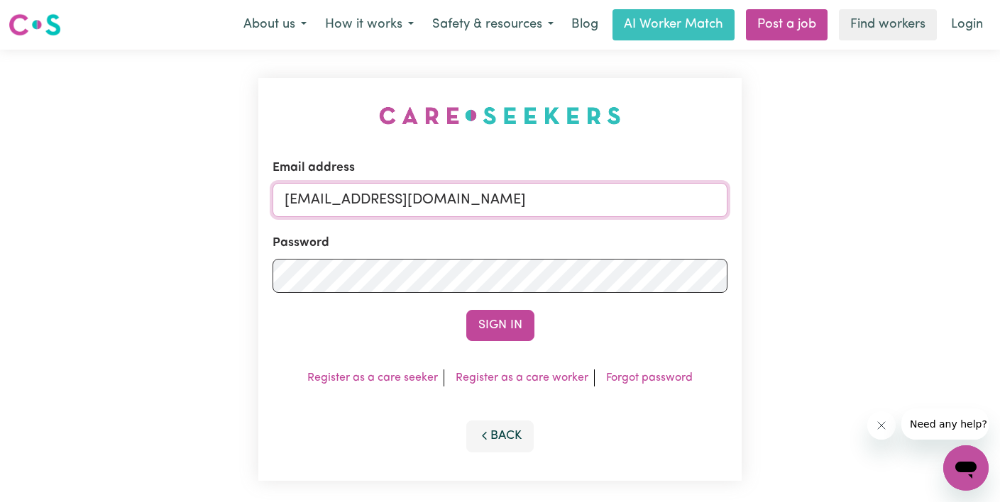
drag, startPoint x: 506, startPoint y: 204, endPoint x: 155, endPoint y: 204, distance: 351.2
click at [155, 204] on div "Email address [EMAIL_ADDRESS][DOMAIN_NAME] Password Sign In Register as a care …" at bounding box center [500, 280] width 1000 height 460
paste input "[EMAIL_ADDRESS][DOMAIN_NAME]"
type input "[EMAIL_ADDRESS][DOMAIN_NAME]"
click at [466, 310] on button "Sign In" at bounding box center [500, 325] width 68 height 31
